Goal: Find specific page/section: Find specific page/section

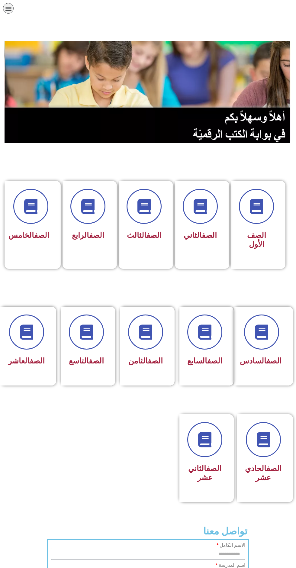
click at [212, 359] on link "الصف" at bounding box center [214, 361] width 15 height 9
click at [266, 217] on span at bounding box center [256, 206] width 35 height 35
click at [148, 237] on link "الصف" at bounding box center [154, 235] width 15 height 9
click at [262, 236] on span "الصف الأول" at bounding box center [256, 240] width 19 height 18
click at [189, 239] on span "الصف الثاني" at bounding box center [200, 235] width 33 height 9
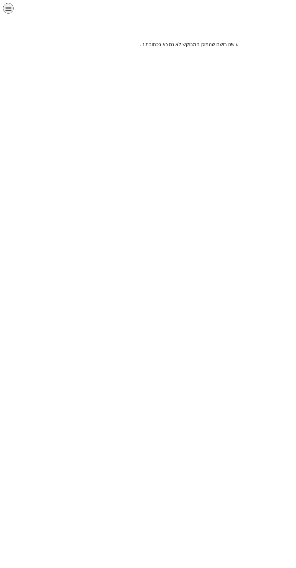
click at [89, 52] on html "الصفحة الرئيسية الصف الأول الصف الثاني الصف الثالث الصف الرابع الصف الخامس الصف…" at bounding box center [148, 26] width 296 height 52
click at [185, 52] on html "الصفحة الرئيسية الصف الأول الصف الثاني الصف الثالث الصف الرابع الصف الخامس الصف…" at bounding box center [148, 26] width 296 height 52
click at [161, 52] on html "الصفحة الرئيسية الصف الأول الصف الثاني الصف الثالث الصف الرابع الصف الخامس الصف…" at bounding box center [148, 26] width 296 height 52
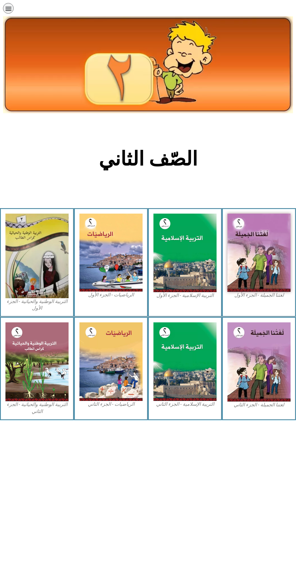
click at [184, 261] on img at bounding box center [185, 253] width 63 height 79
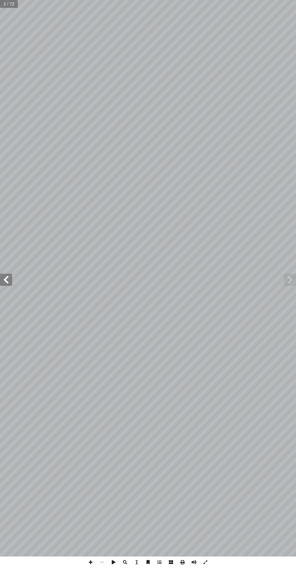
click at [9, 278] on span at bounding box center [6, 280] width 12 height 12
click at [8, 282] on span at bounding box center [6, 280] width 12 height 12
click at [6, 283] on span at bounding box center [6, 280] width 12 height 12
click at [5, 281] on span at bounding box center [6, 280] width 12 height 12
click at [8, 278] on span at bounding box center [6, 280] width 12 height 12
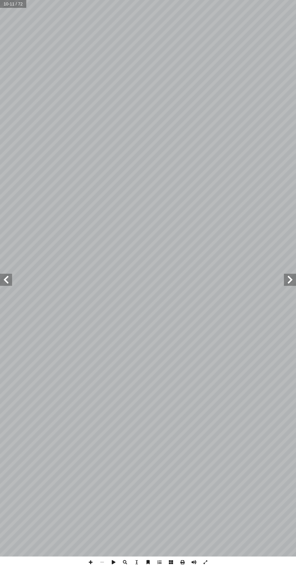
click at [10, 280] on span at bounding box center [6, 280] width 12 height 12
click at [10, 282] on span at bounding box center [6, 280] width 12 height 12
click at [6, 280] on span at bounding box center [6, 280] width 12 height 12
click at [289, 284] on span at bounding box center [290, 280] width 12 height 12
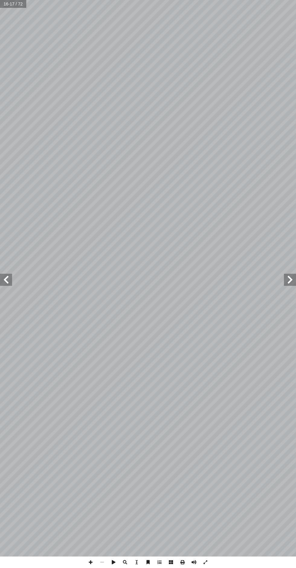
click at [290, 279] on span at bounding box center [290, 280] width 12 height 12
click at [287, 279] on span at bounding box center [290, 280] width 12 height 12
click at [287, 281] on span at bounding box center [290, 280] width 12 height 12
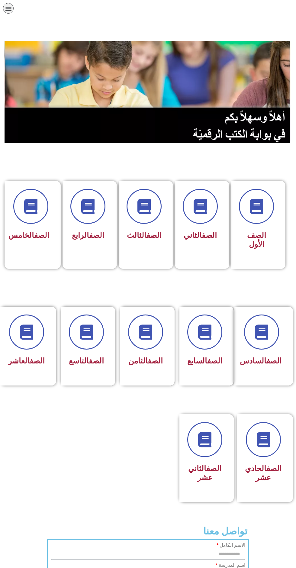
click at [34, 234] on link "الصف" at bounding box center [41, 235] width 15 height 9
click at [275, 347] on div at bounding box center [262, 332] width 40 height 35
